Goal: Book appointment/travel/reservation

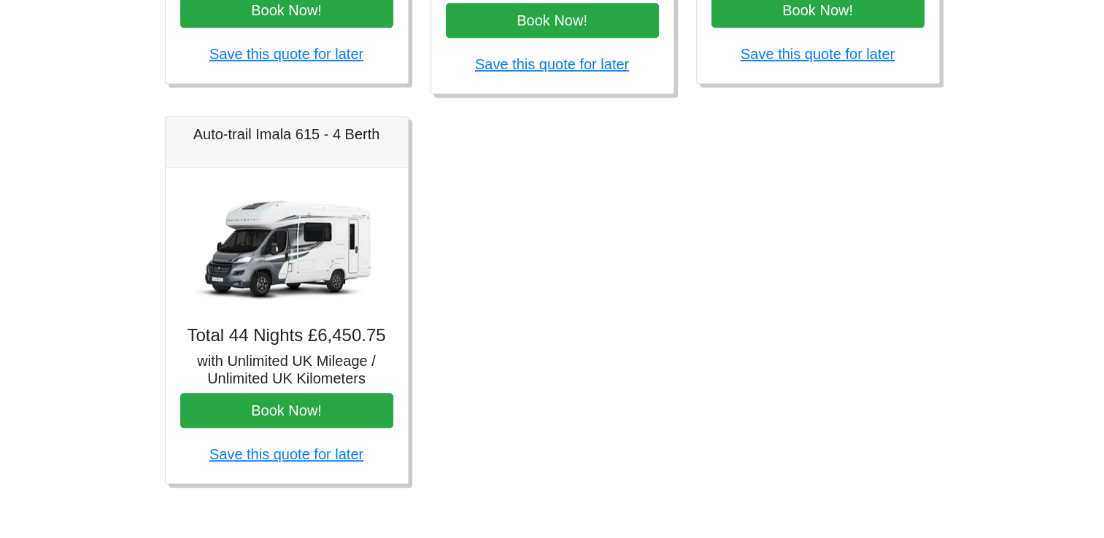
scroll to position [915, 0]
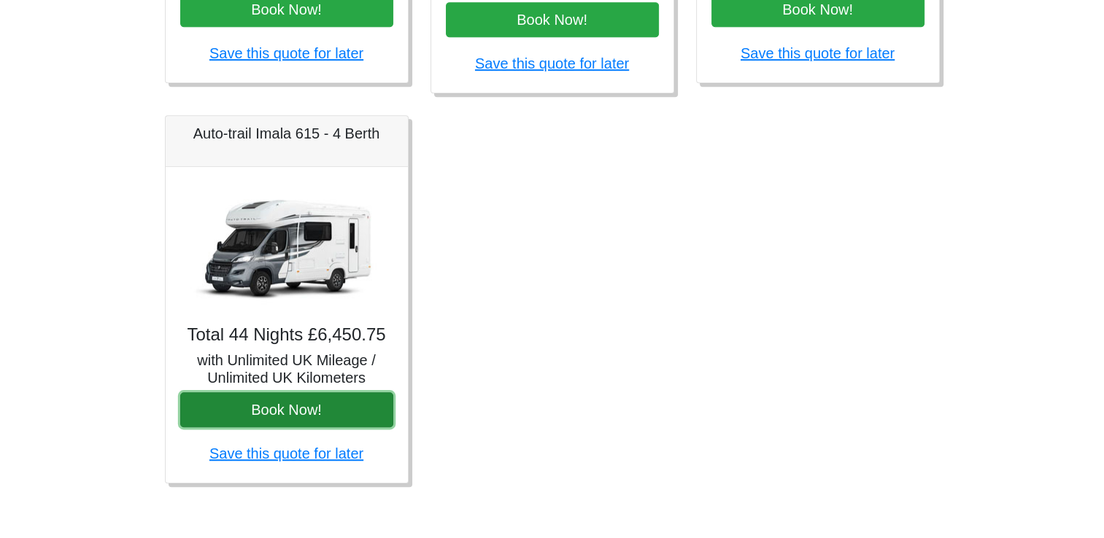
click at [287, 401] on button "Book Now!" at bounding box center [286, 409] width 213 height 35
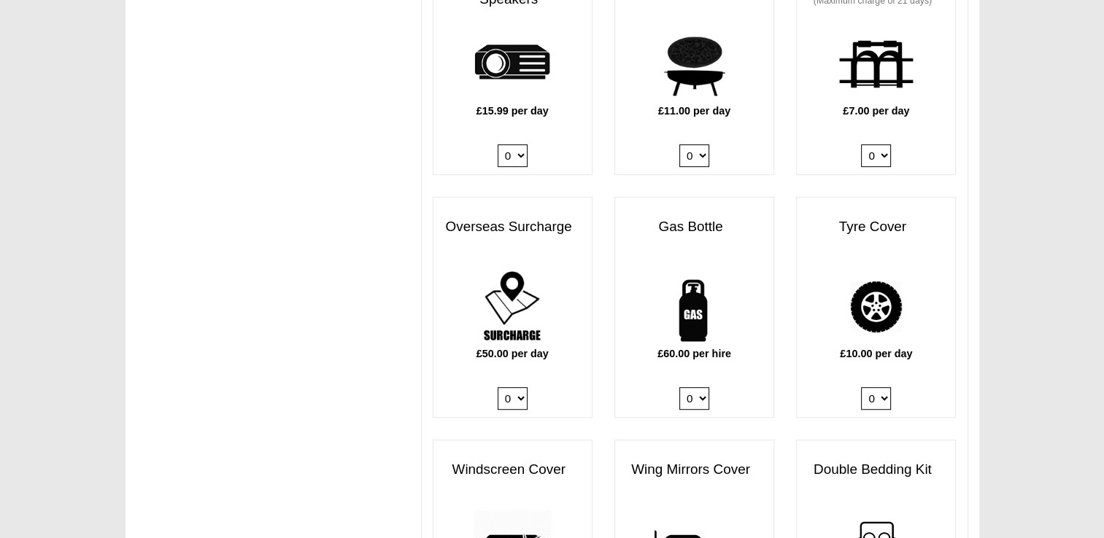
scroll to position [788, 0]
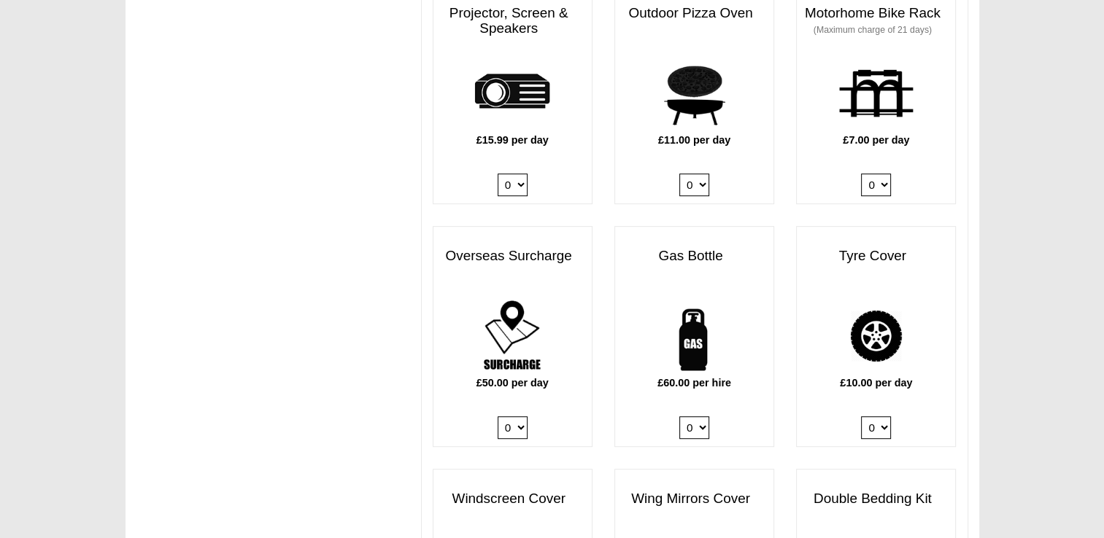
click at [930, 309] on div "£10.00 per day 0 1" at bounding box center [876, 371] width 158 height 150
click at [885, 174] on select "0 1" at bounding box center [876, 185] width 30 height 23
select select "Motorhome Bike Rack x QTY 1 @ 7.00 GBP per day."
click at [861, 174] on select "0 1" at bounding box center [876, 185] width 30 height 23
click at [702, 416] on select "0 1" at bounding box center [694, 427] width 30 height 23
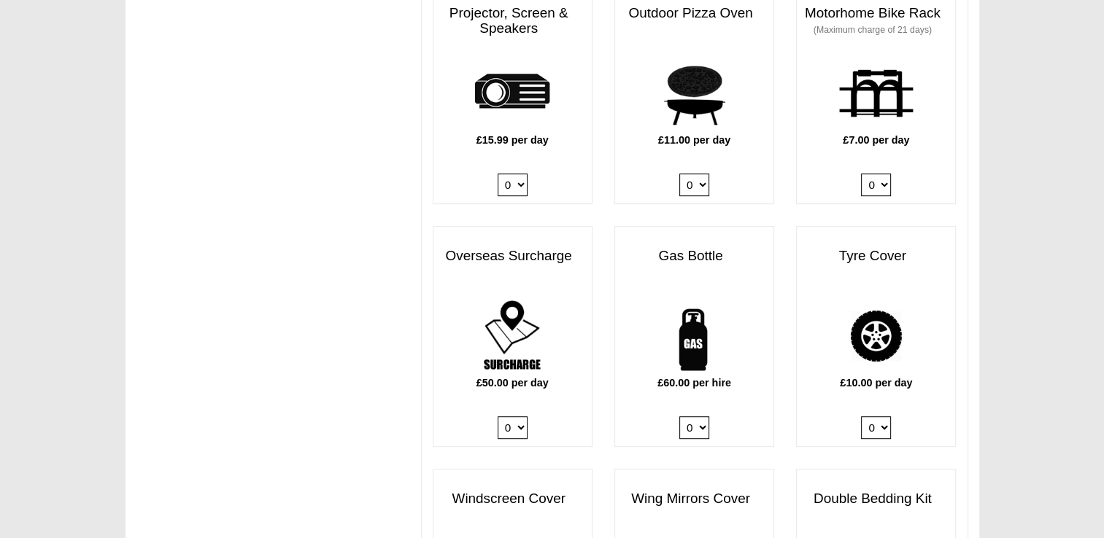
select select "Gas Bottle x QTY 1 @ 60.00 GBP per hire."
click at [679, 416] on select "0 1" at bounding box center [694, 427] width 30 height 23
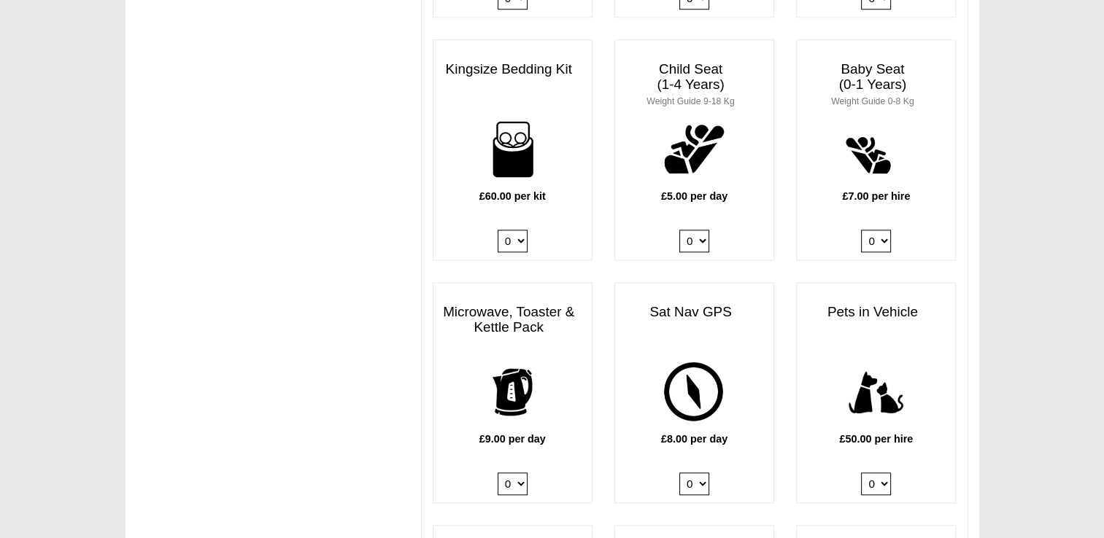
scroll to position [1517, 0]
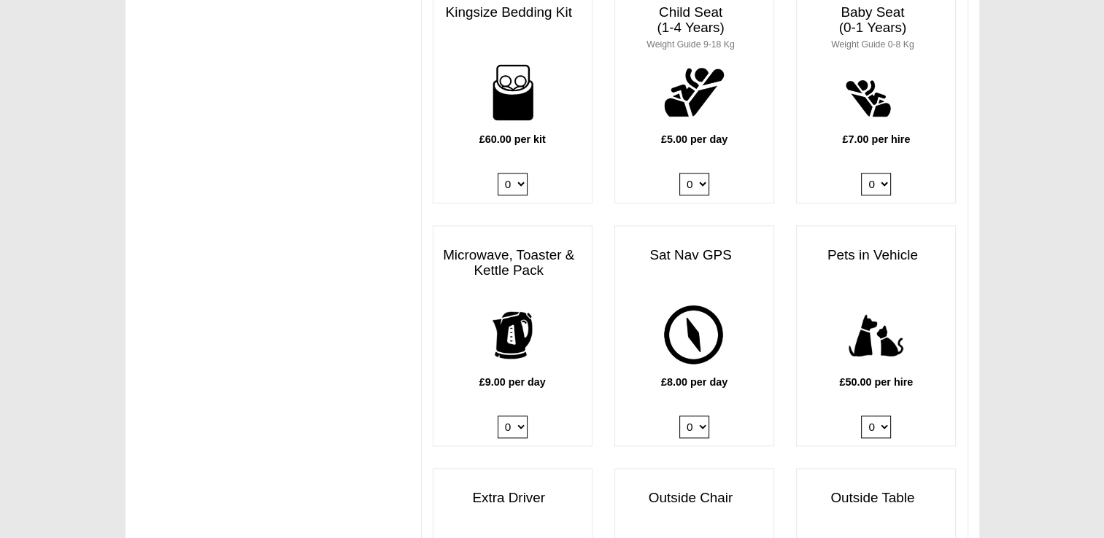
click at [520, 416] on select "0 1" at bounding box center [512, 427] width 30 height 23
select select "Kitchen Pack x QTY 1 @ 9.00 GBP per day."
click at [497, 416] on select "0 1" at bounding box center [512, 427] width 30 height 23
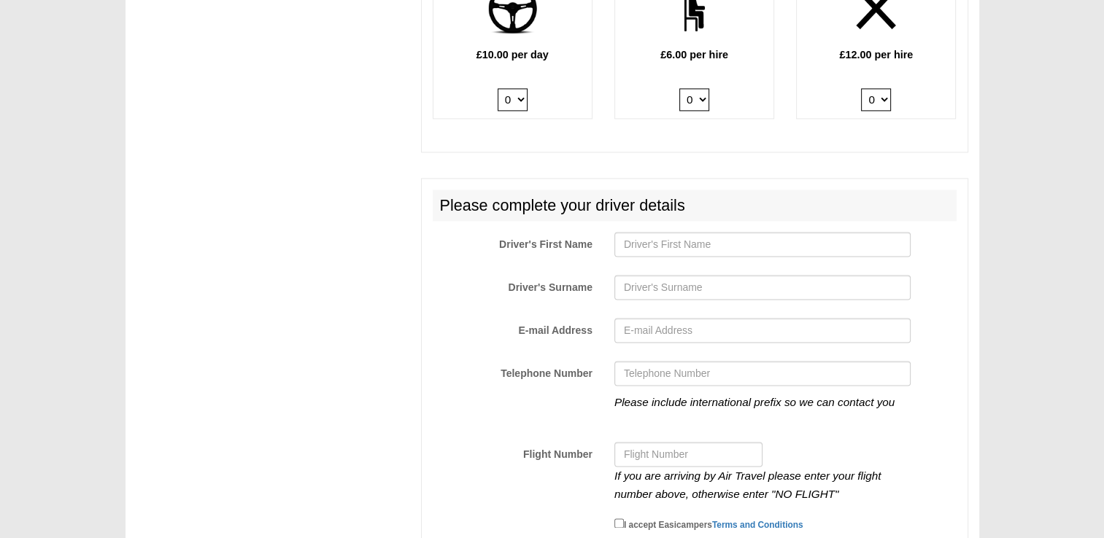
scroll to position [2130, 0]
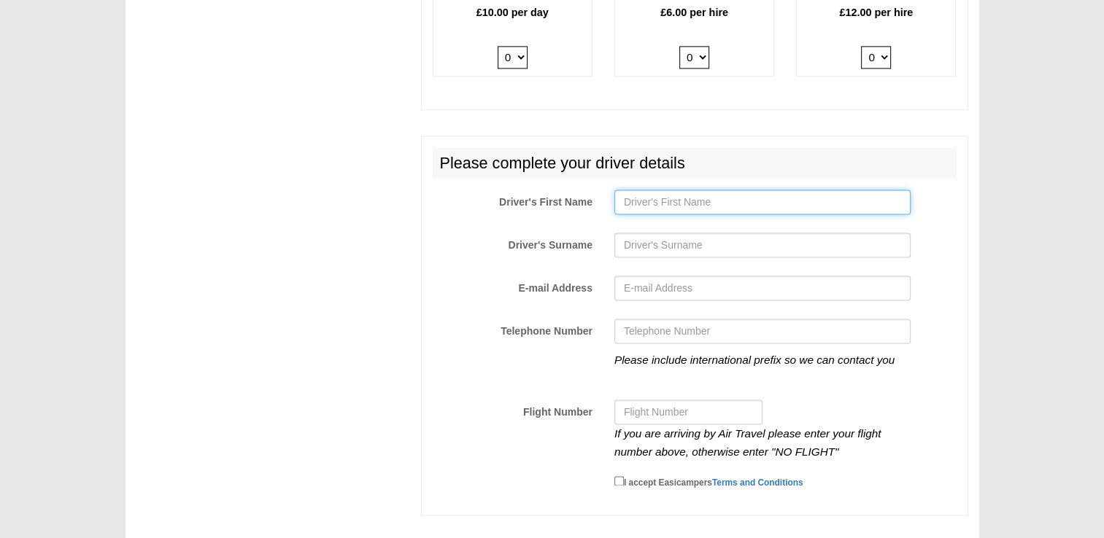
click at [670, 190] on input "Driver's First Name" at bounding box center [762, 202] width 296 height 25
type input "Keit"
type input "[PERSON_NAME]"
type input "[PERSON_NAME][EMAIL_ADDRESS][DOMAIN_NAME]"
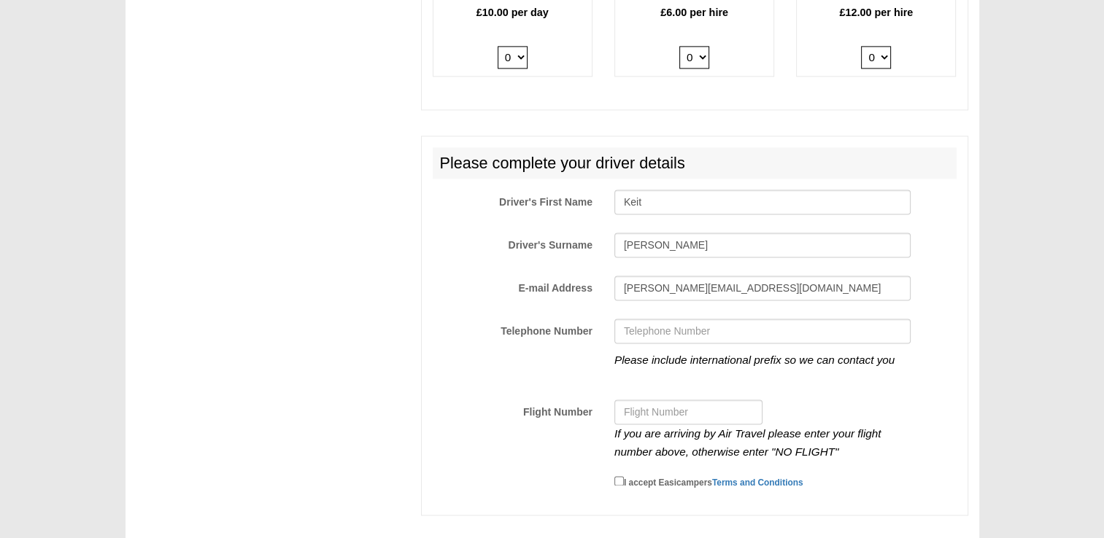
type input "07818878163"
click at [616, 476] on input "I accept Easicampers Terms and Conditions" at bounding box center [618, 480] width 9 height 9
checkbox input "true"
click at [649, 190] on input "Keit" at bounding box center [762, 202] width 296 height 25
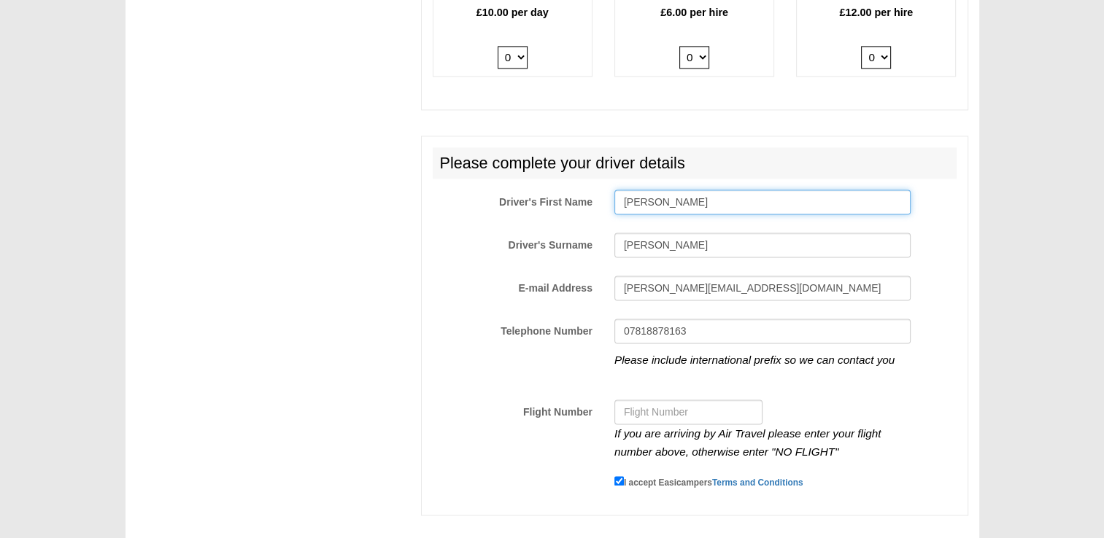
type input "[PERSON_NAME]"
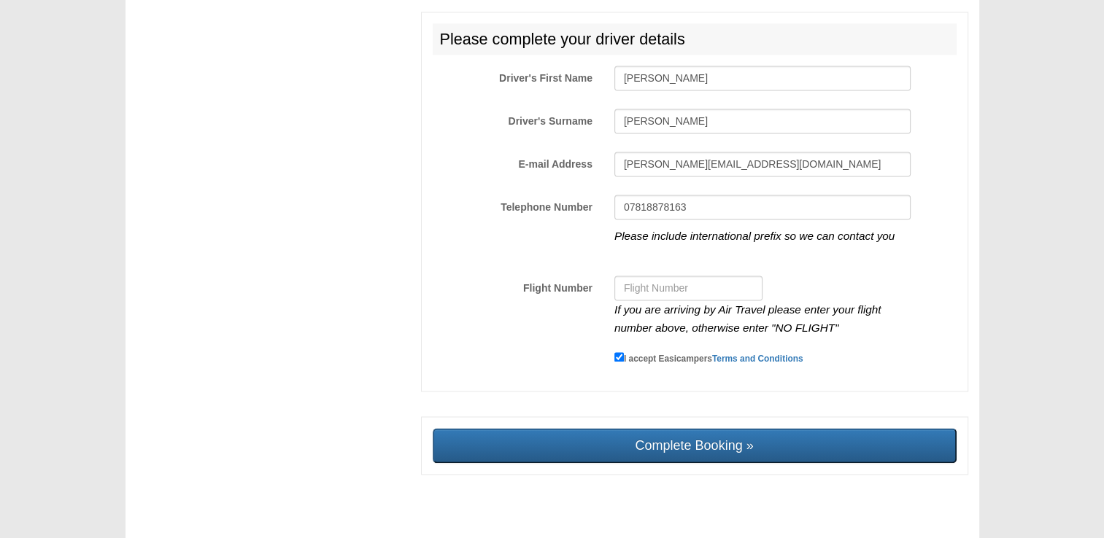
scroll to position [2255, 0]
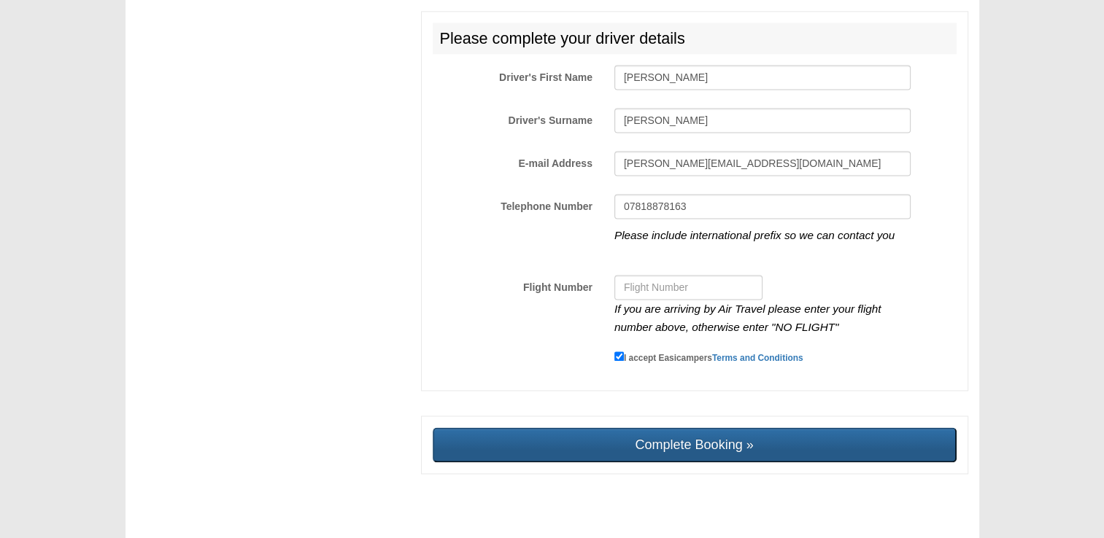
click at [726, 427] on input "Complete Booking »" at bounding box center [695, 444] width 524 height 35
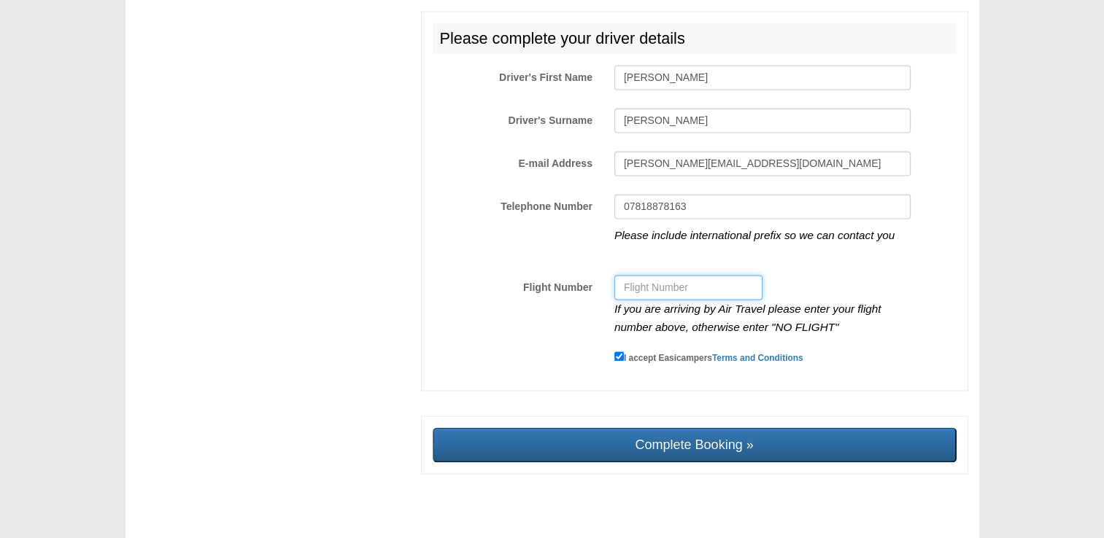
click at [635, 275] on input "Flight Number" at bounding box center [688, 287] width 148 height 25
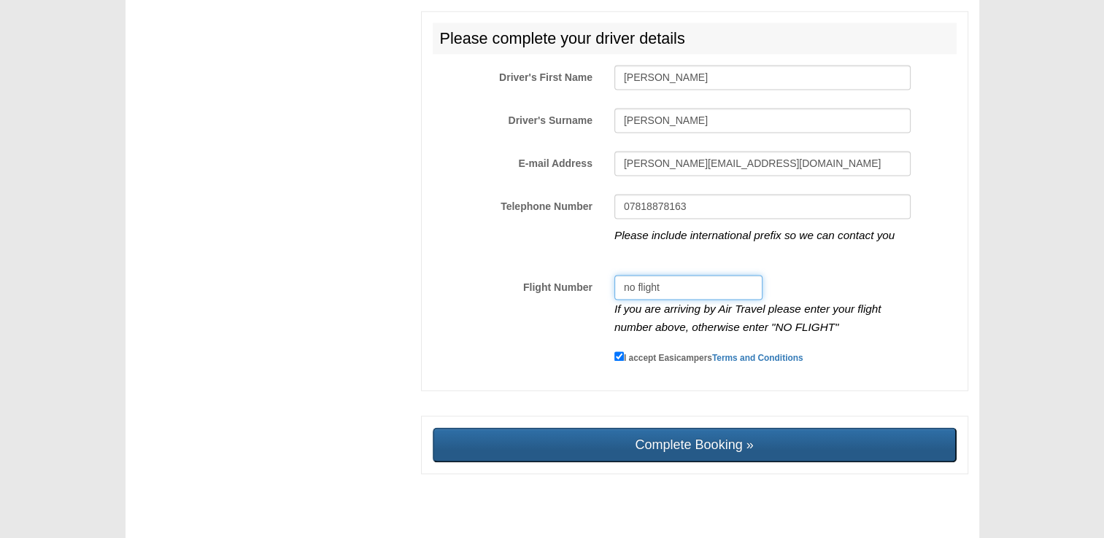
type input "no flight"
click at [680, 427] on input "Complete Booking »" at bounding box center [695, 444] width 524 height 35
type input "Sending, please wait..."
